Goal: Task Accomplishment & Management: Manage account settings

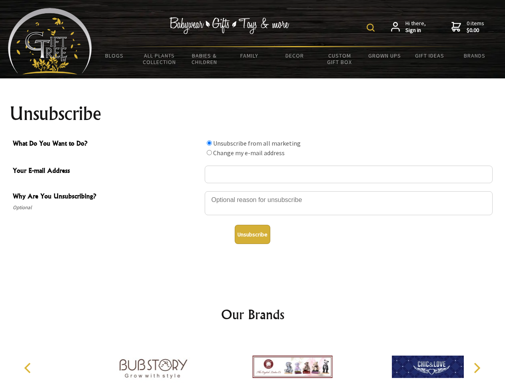
click at [372, 28] on img at bounding box center [371, 28] width 8 height 8
click at [253, 191] on div at bounding box center [349, 204] width 288 height 28
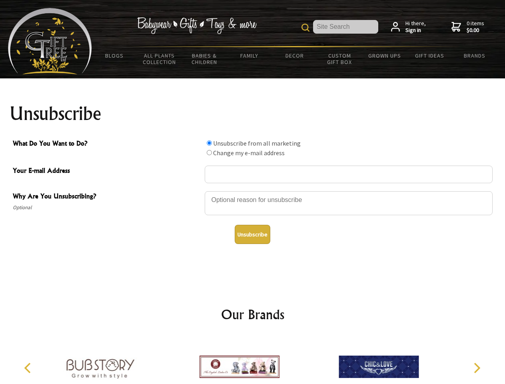
click at [209, 143] on input "What Do You Want to Do?" at bounding box center [209, 142] width 5 height 5
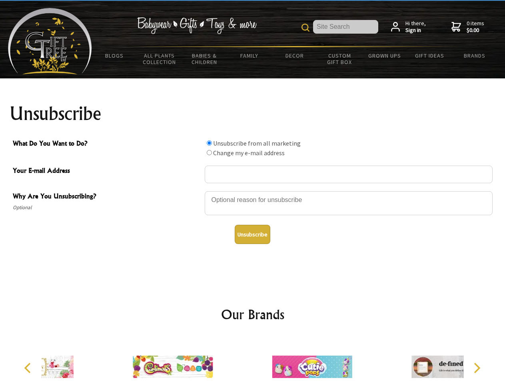
click at [209, 152] on input "What Do You Want to Do?" at bounding box center [209, 152] width 5 height 5
radio input "true"
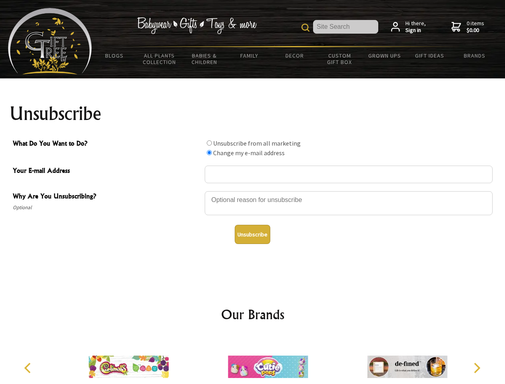
click at [252, 234] on button "Unsubscribe" at bounding box center [253, 234] width 36 height 19
click at [253, 361] on img at bounding box center [268, 367] width 80 height 60
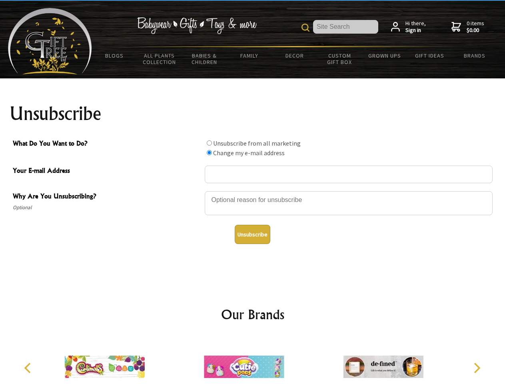
click at [29, 368] on icon "Previous" at bounding box center [28, 368] width 10 height 10
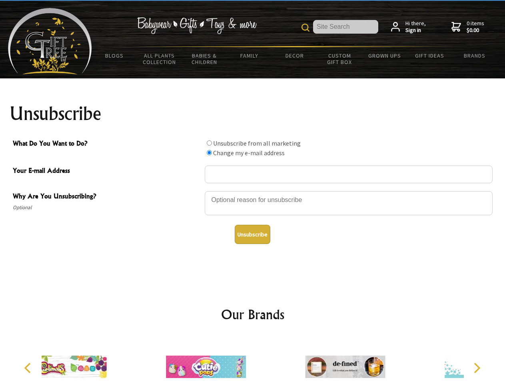
click at [477, 368] on icon "Next" at bounding box center [476, 368] width 10 height 10
